Goal: Task Accomplishment & Management: Complete application form

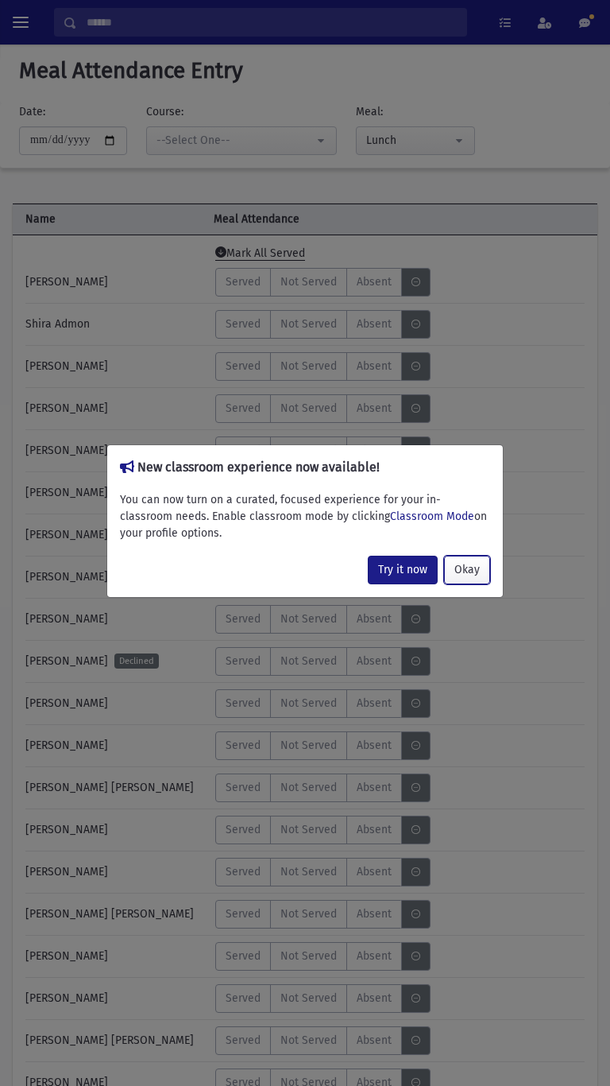
click at [475, 572] on button "Okay" at bounding box center [467, 570] width 46 height 29
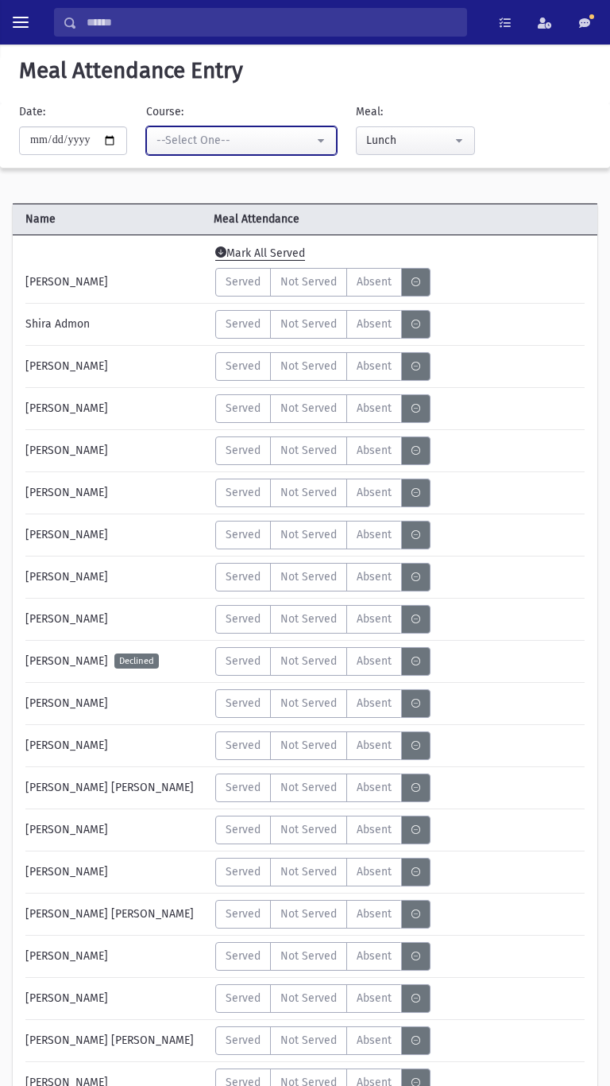
click at [211, 149] on button "--Select One--" at bounding box center [241, 140] width 191 height 29
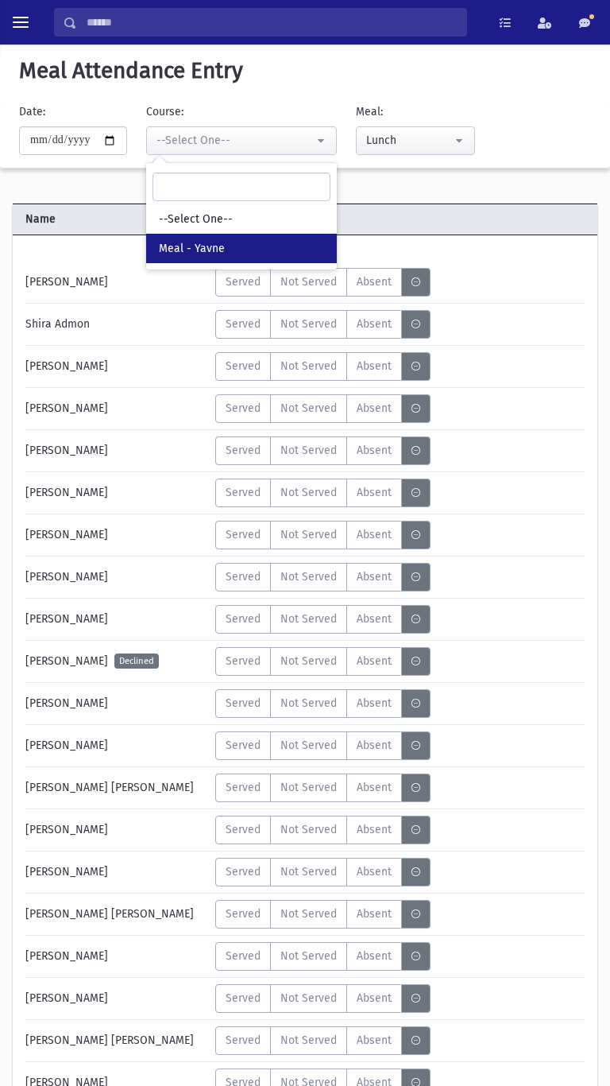
click at [187, 253] on span "Meal - Yavne" at bounding box center [192, 249] width 66 height 16
select select "*****"
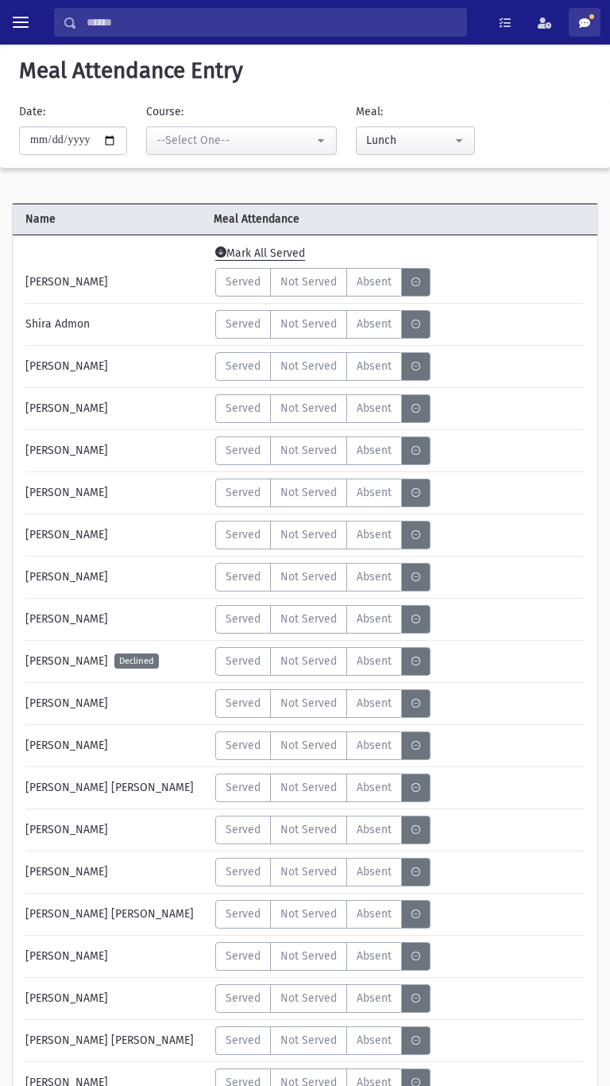
click at [597, 28] on link at bounding box center [585, 22] width 32 height 29
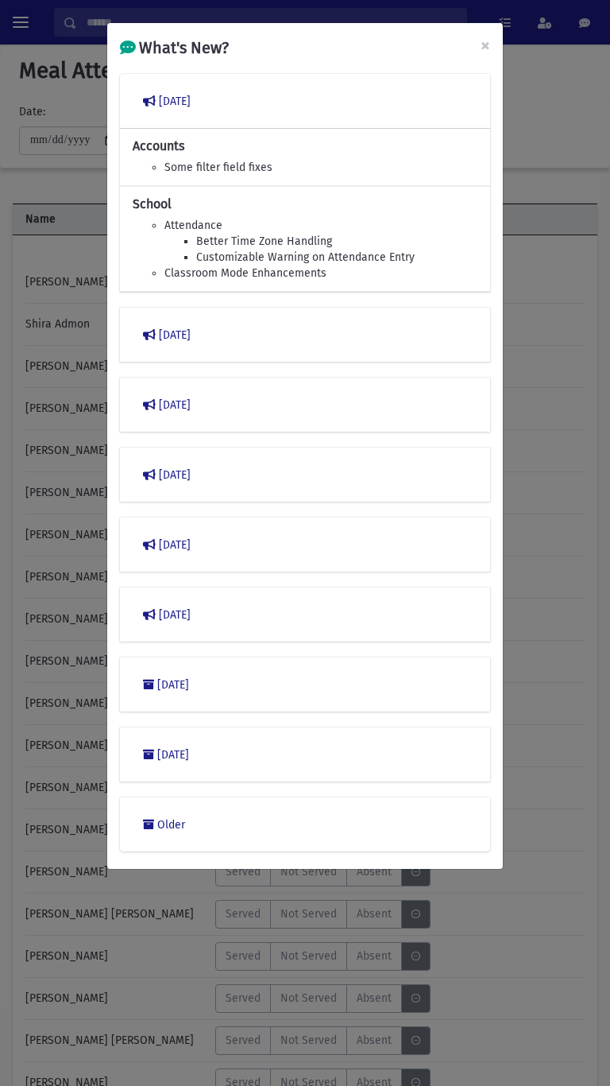
click at [583, 331] on div "What's New? × March 2023 Accounts Some filter field fixes School Attendance Bet…" at bounding box center [305, 543] width 610 height 1086
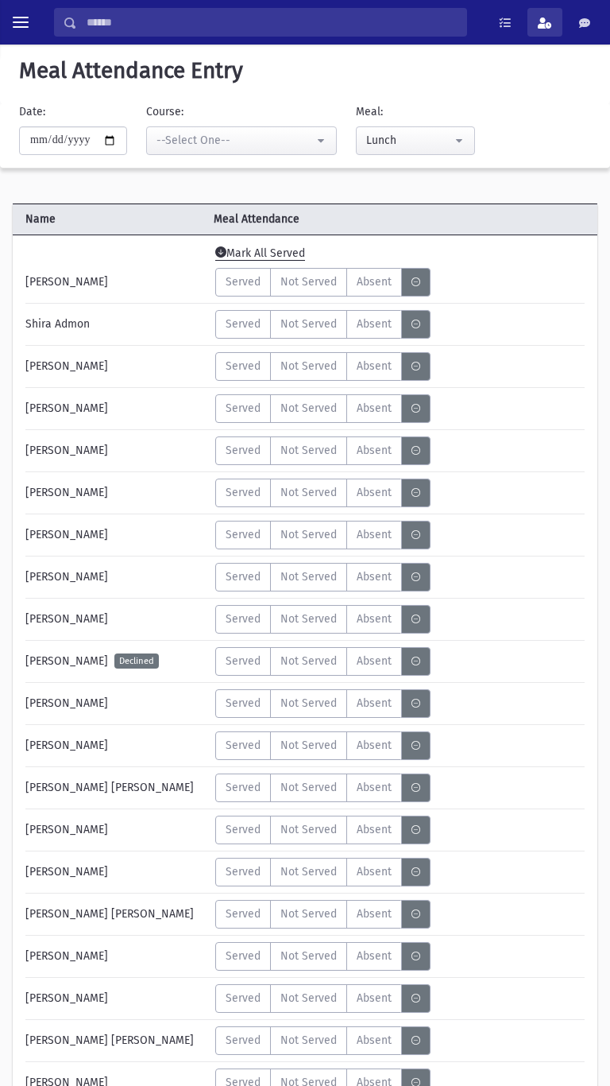
click at [545, 24] on span at bounding box center [545, 22] width 14 height 11
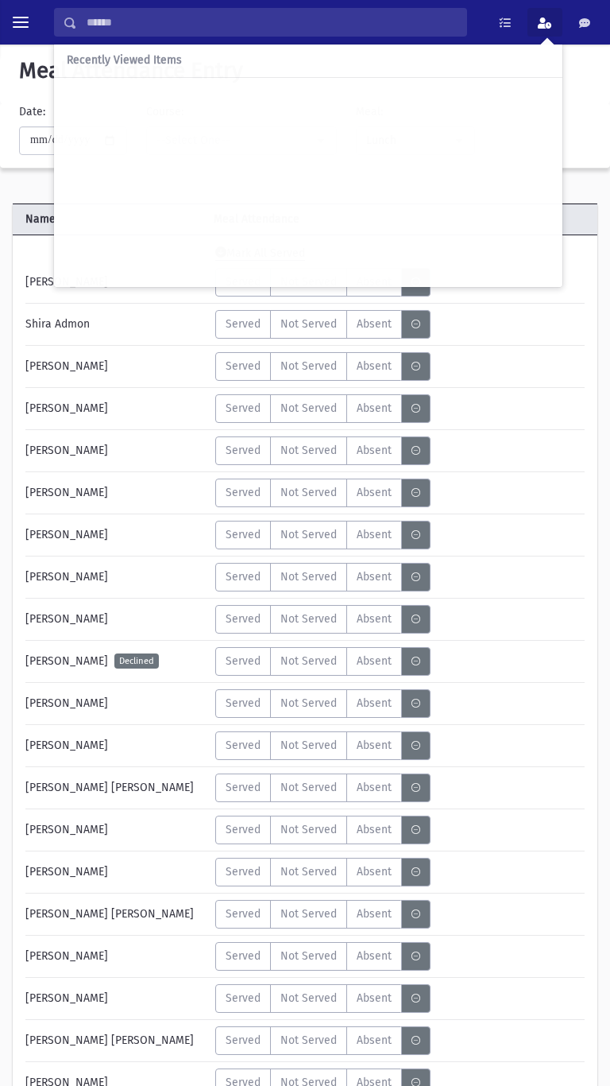
click at [569, 567] on div "Served Not Served Absent A" at bounding box center [401, 577] width 384 height 29
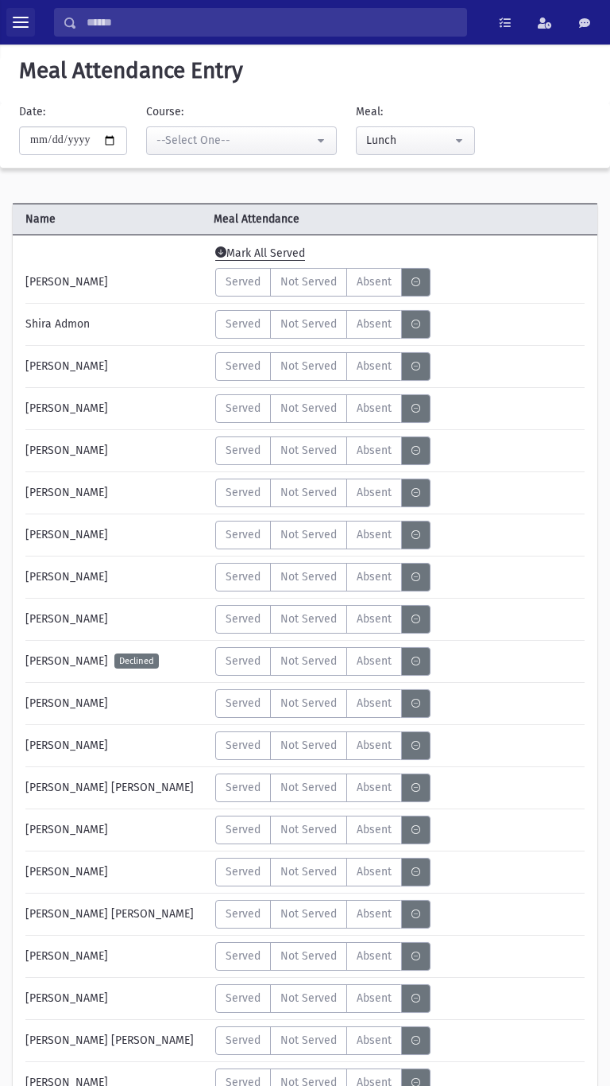
click at [21, 23] on span "toggle menu" at bounding box center [21, 22] width 16 height 2
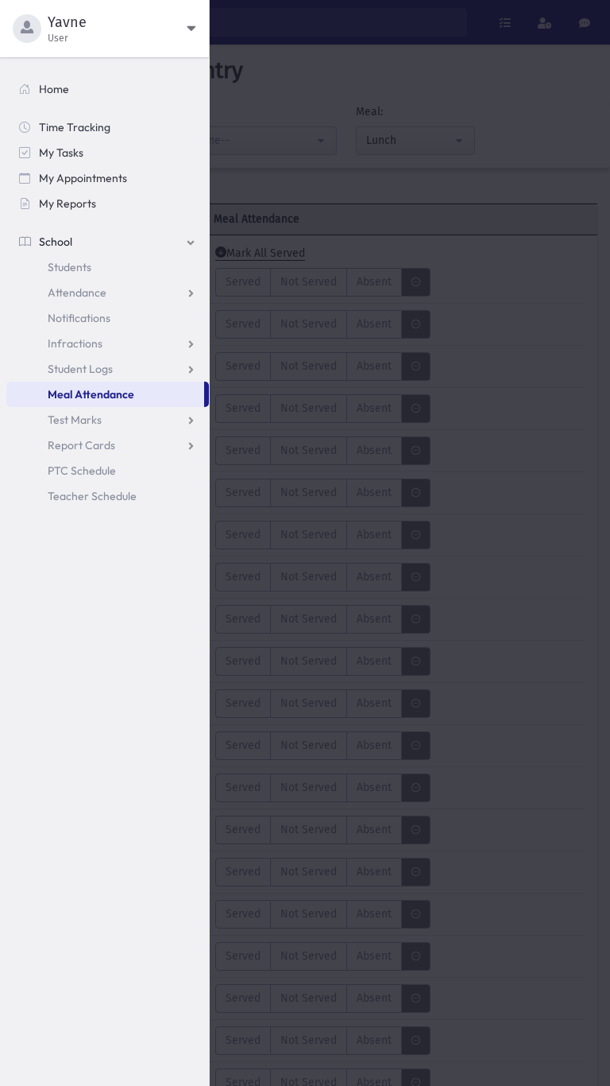
click at [51, 39] on span "User" at bounding box center [117, 38] width 139 height 13
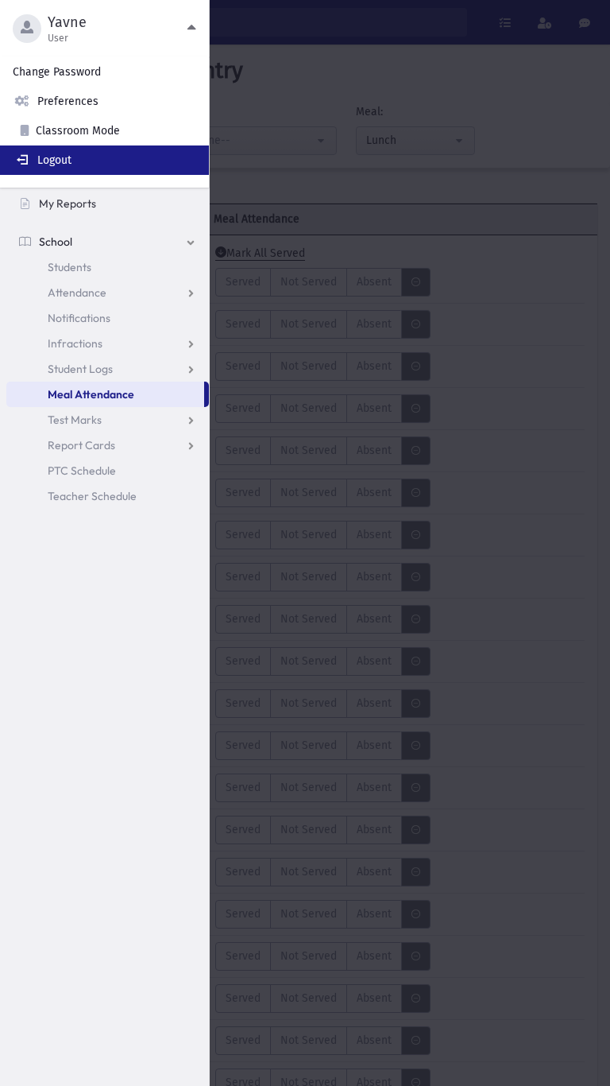
click at [55, 161] on link "Logout" at bounding box center [104, 159] width 209 height 29
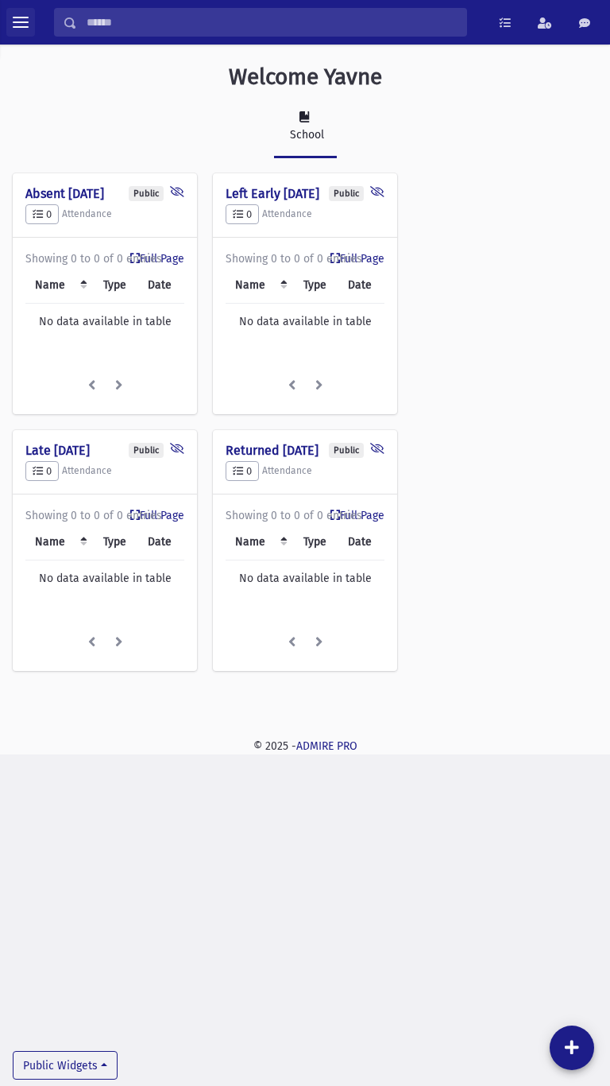
click at [21, 23] on span "toggle menu" at bounding box center [21, 22] width 16 height 2
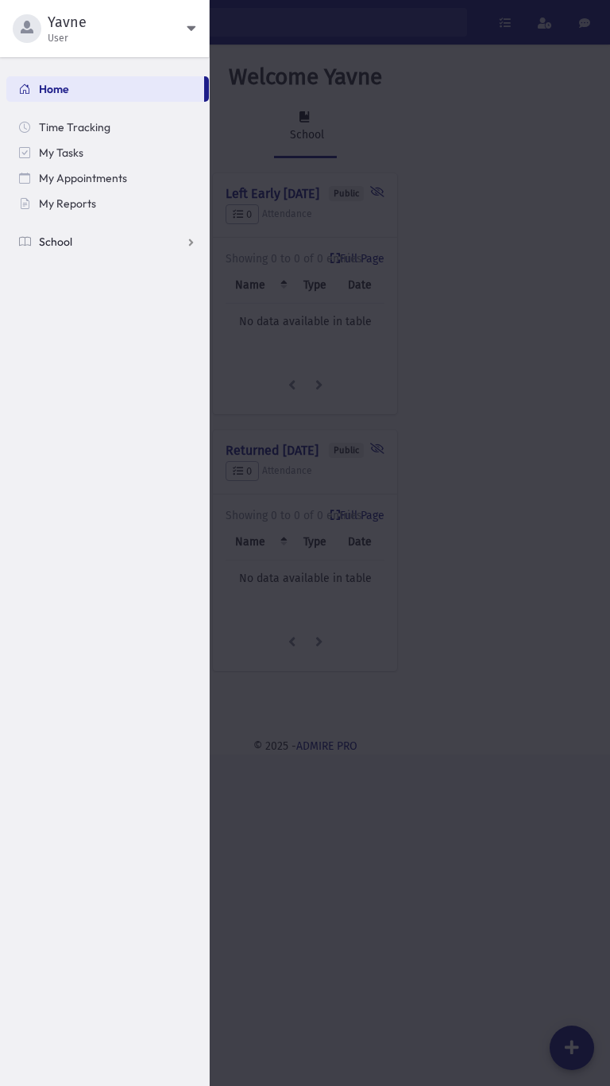
click at [56, 242] on span "School" at bounding box center [55, 241] width 33 height 14
click at [63, 395] on span "Meal Attendance" at bounding box center [91, 394] width 86 height 14
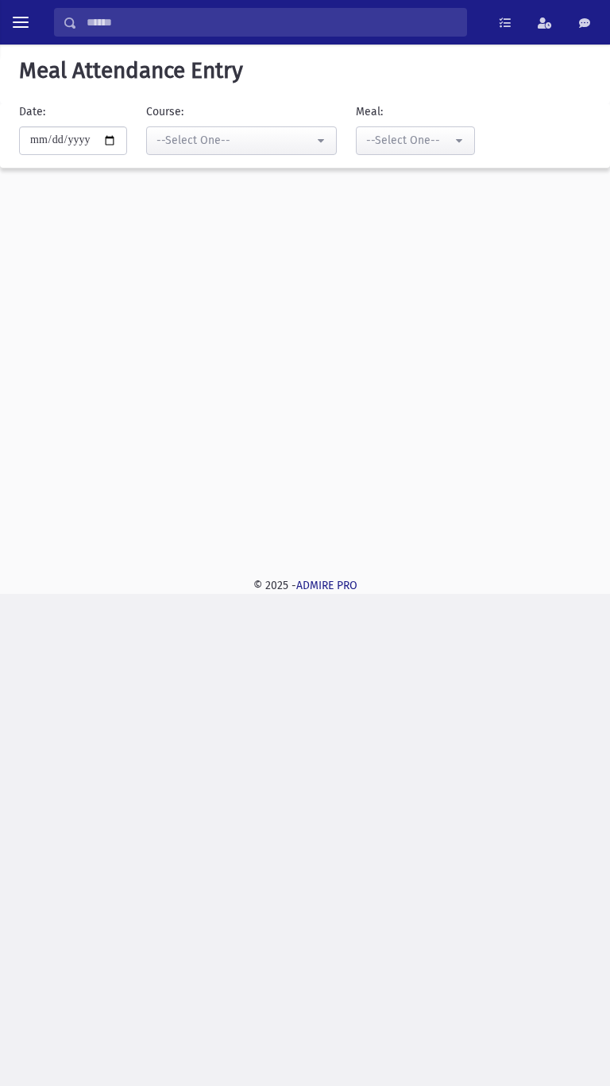
select select "*****"
click at [401, 146] on div "--Select One--" at bounding box center [409, 140] width 86 height 17
click at [384, 284] on span "Lunch" at bounding box center [384, 278] width 30 height 16
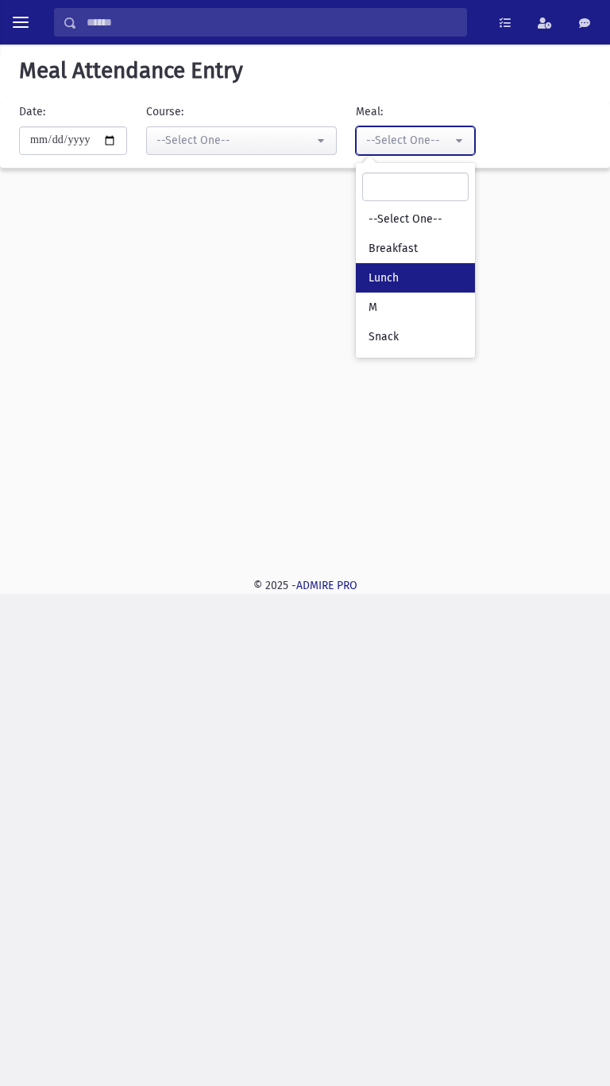
select select "*"
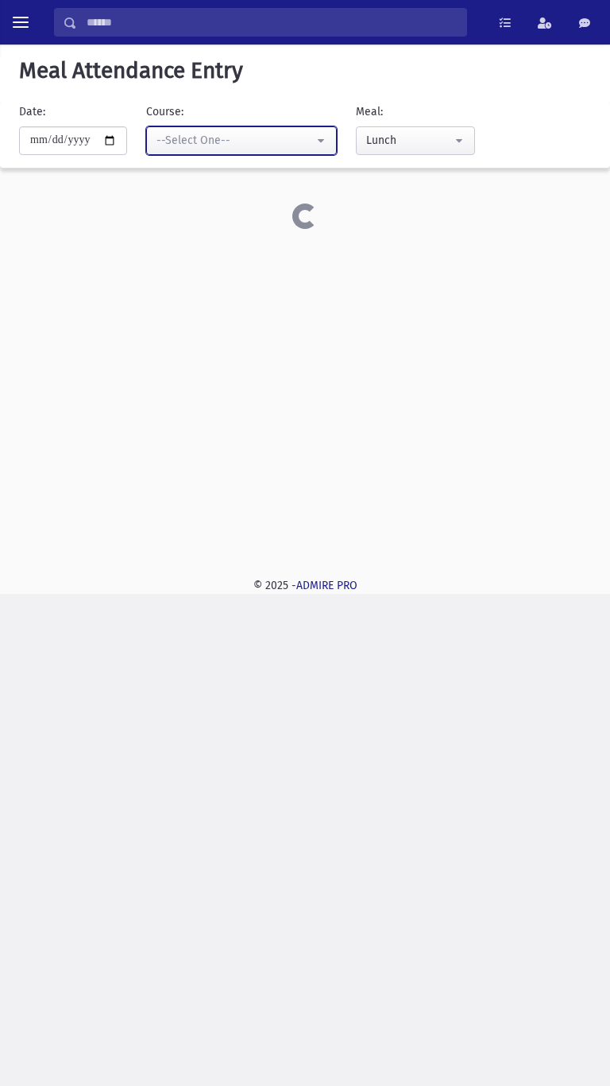
click at [254, 144] on div "--Select One--" at bounding box center [235, 140] width 157 height 17
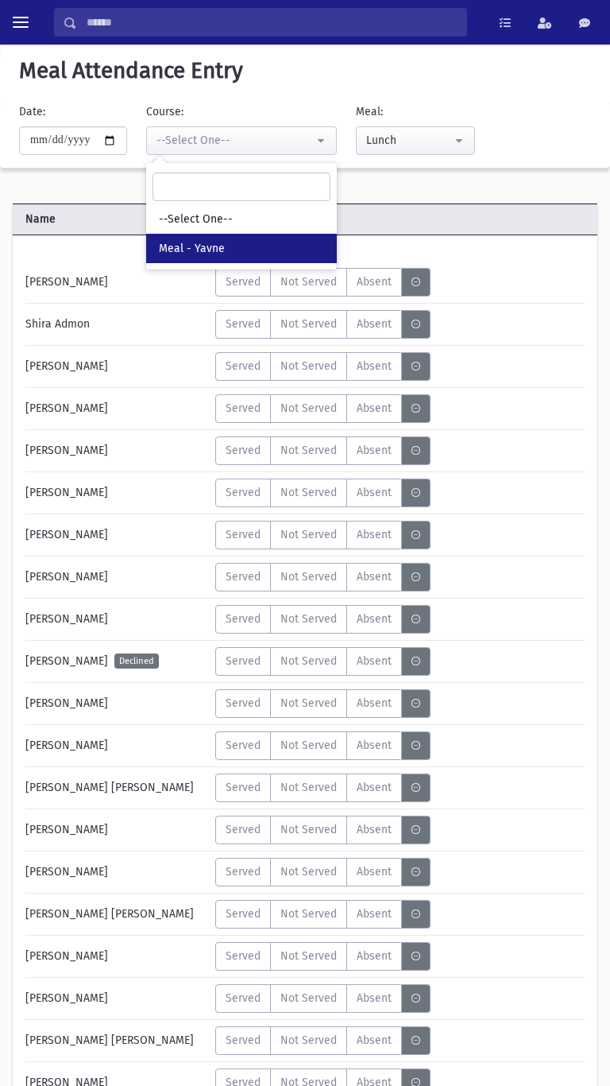
click at [190, 248] on span "Meal - Yavne" at bounding box center [192, 249] width 66 height 16
select select "*****"
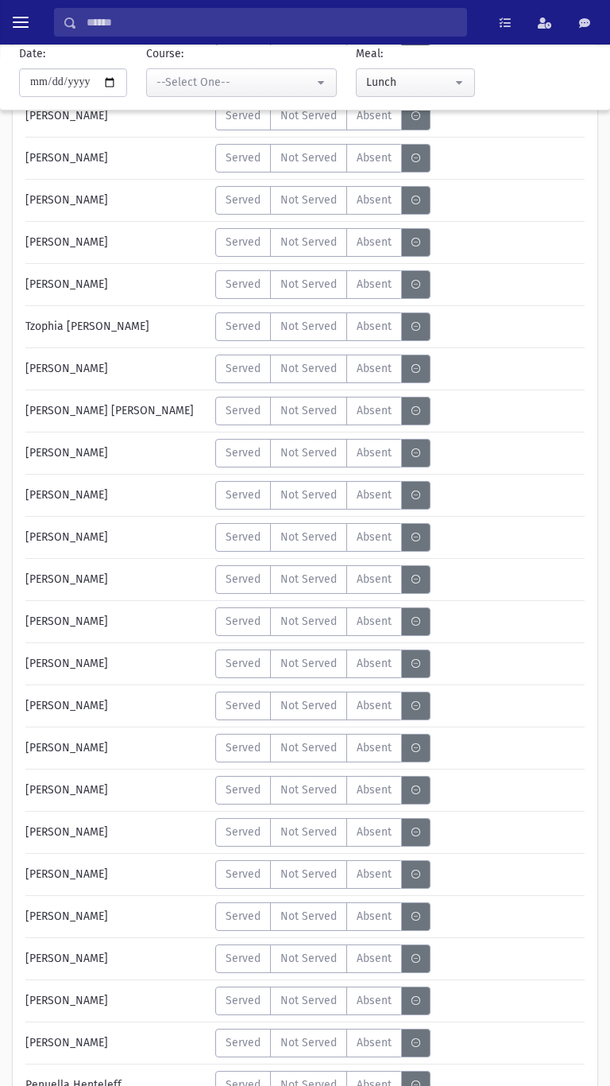
scroll to position [1213, 0]
